Goal: Task Accomplishment & Management: Use online tool/utility

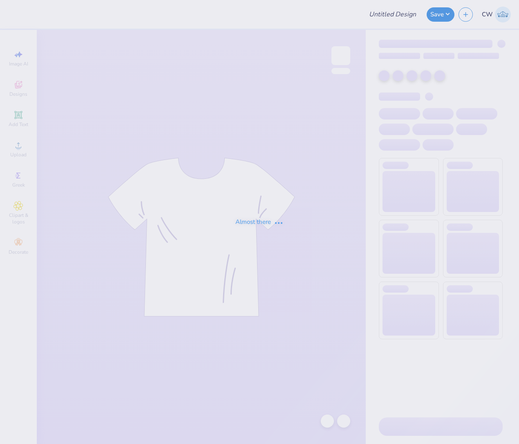
type input "AI Society EXEC Tracksuit Jacket"
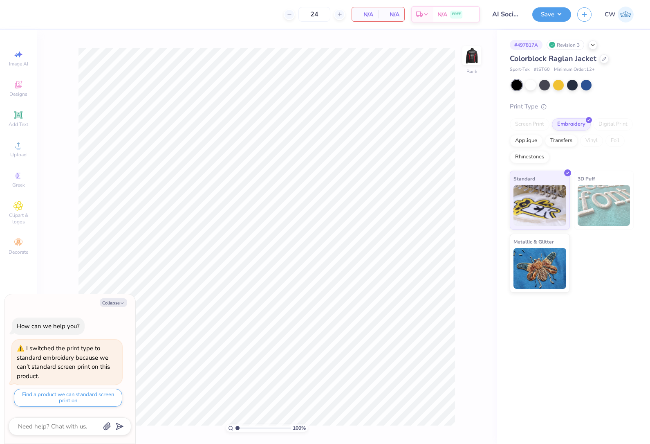
type textarea "x"
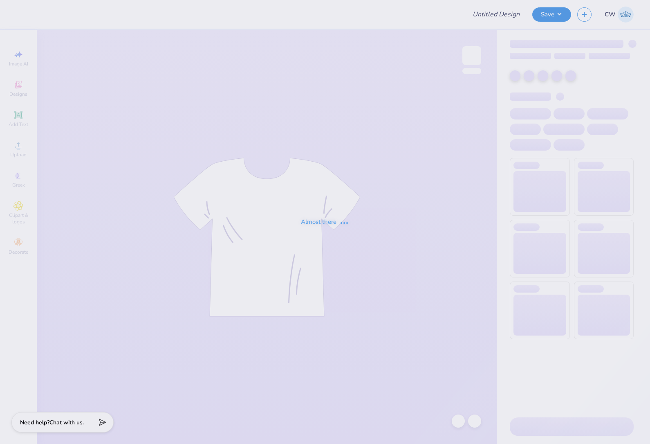
type input "RIF Logo Q-Zip Design"
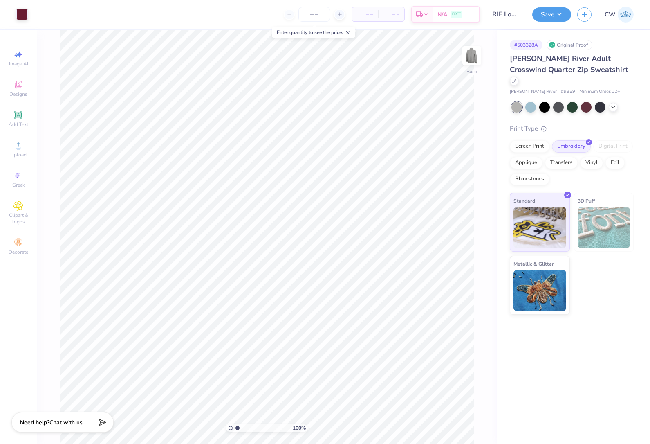
click at [349, 31] on icon at bounding box center [348, 33] width 6 height 6
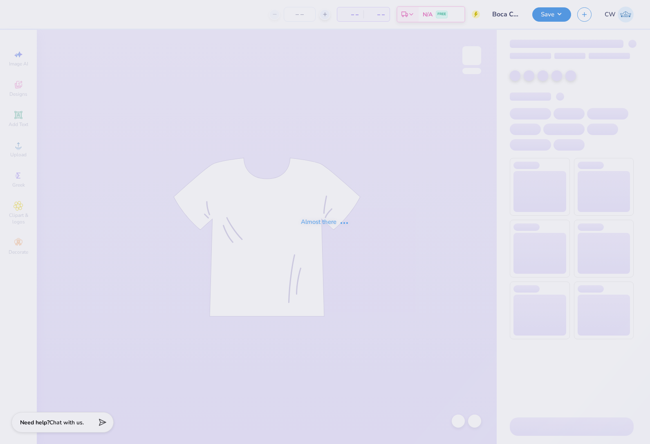
click at [97, 1] on div "Almost there" at bounding box center [325, 222] width 650 height 444
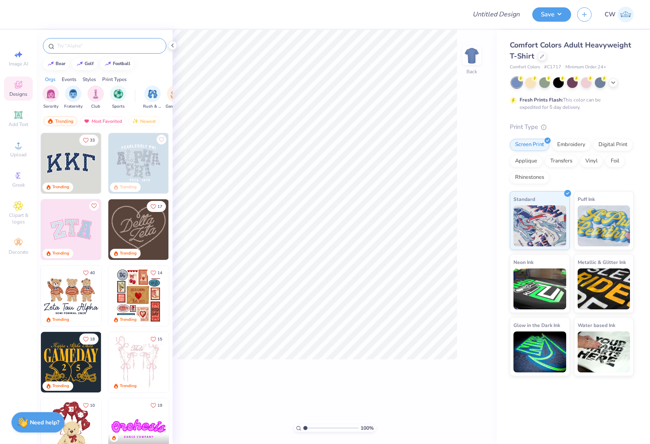
click at [83, 38] on div at bounding box center [105, 46] width 124 height 16
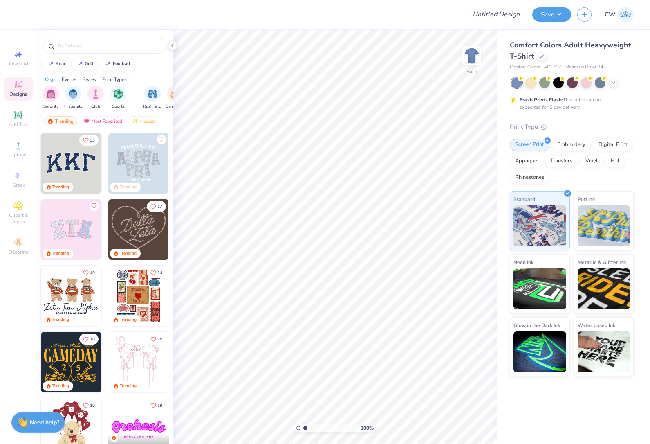
click at [533, 55] on span "Comfort Colors Adult Heavyweight T-Shirt" at bounding box center [570, 50] width 121 height 21
click at [542, 55] on icon at bounding box center [542, 56] width 4 height 4
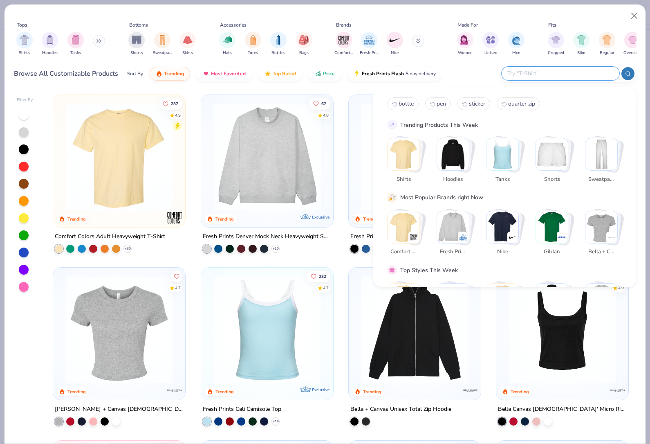
click at [569, 72] on input "text" at bounding box center [560, 73] width 107 height 9
type input "racing"
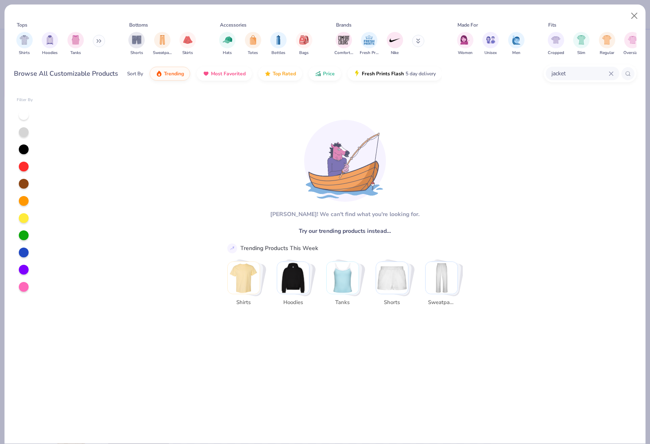
type input "jacket"
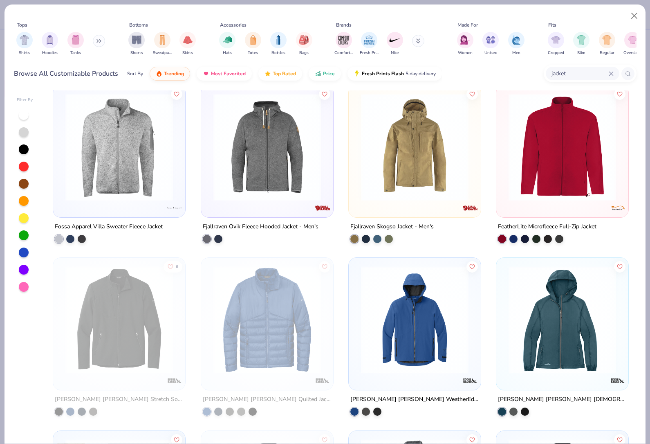
scroll to position [2094, 0]
